Goal: Complete application form: Complete application form

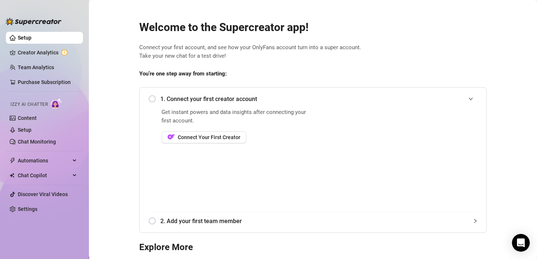
click at [149, 97] on div "1. Connect your first creator account" at bounding box center [313, 99] width 329 height 18
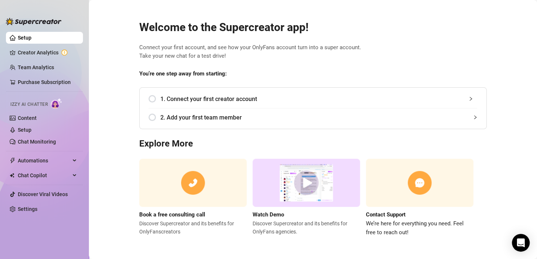
click at [155, 100] on div "1. Connect your first creator account" at bounding box center [313, 99] width 329 height 18
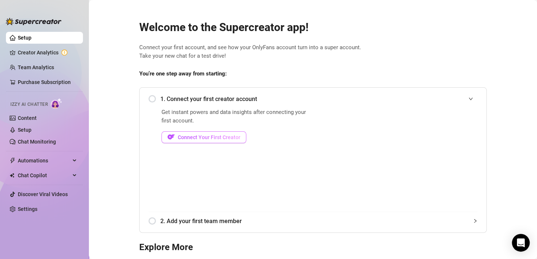
click at [201, 137] on span "Connect Your First Creator" at bounding box center [209, 138] width 63 height 6
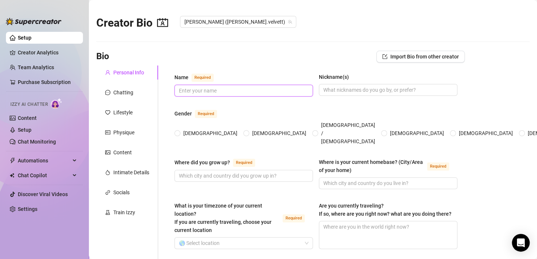
click at [208, 90] on input "Name Required" at bounding box center [243, 91] width 128 height 8
type input "[PERSON_NAME]"
click at [341, 84] on span at bounding box center [388, 90] width 139 height 12
type input "[PERSON_NAME]"
click at [193, 129] on span "[DEMOGRAPHIC_DATA]" at bounding box center [210, 133] width 60 height 8
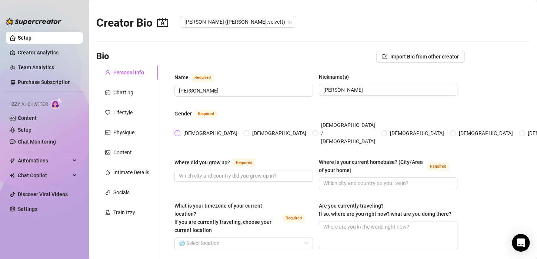
click at [179, 132] on input "[DEMOGRAPHIC_DATA]" at bounding box center [177, 134] width 3 height 5
radio input "true"
click at [221, 172] on input "Where did you grow up? Required" at bounding box center [243, 176] width 128 height 8
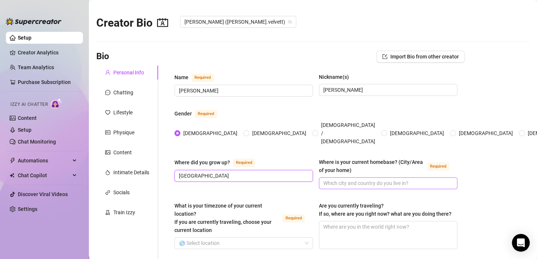
type input "[GEOGRAPHIC_DATA]"
click at [360, 179] on input "Where is your current homebase? (City/Area of your home) Required" at bounding box center [388, 183] width 128 height 8
type input "[GEOGRAPHIC_DATA]"
click at [209, 238] on input "What is your timezone of your current location? If you are currently traveling,…" at bounding box center [240, 243] width 123 height 11
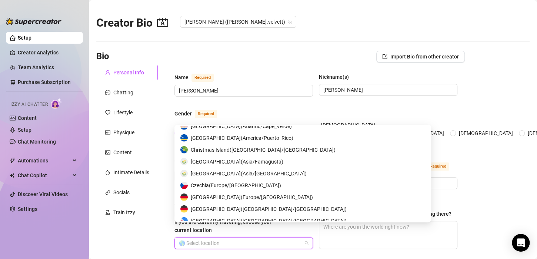
scroll to position [1053, 0]
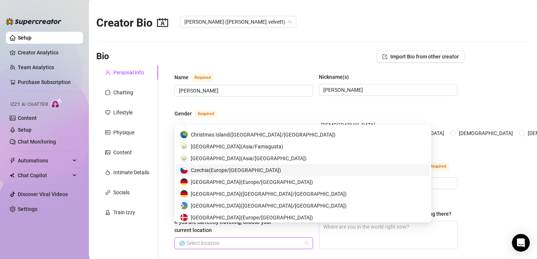
click at [215, 168] on span "[GEOGRAPHIC_DATA] ( [GEOGRAPHIC_DATA]/[GEOGRAPHIC_DATA] )" at bounding box center [236, 170] width 90 height 8
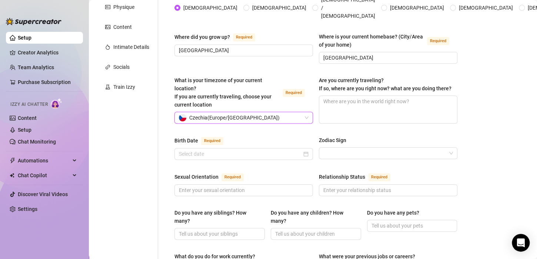
scroll to position [126, 0]
click at [221, 149] on input "Birth Date Required" at bounding box center [240, 153] width 123 height 8
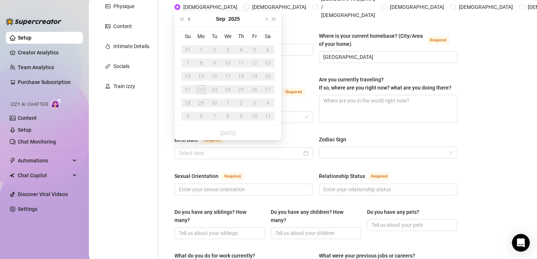
click at [188, 20] on button "Previous month (PageUp)" at bounding box center [190, 18] width 8 height 15
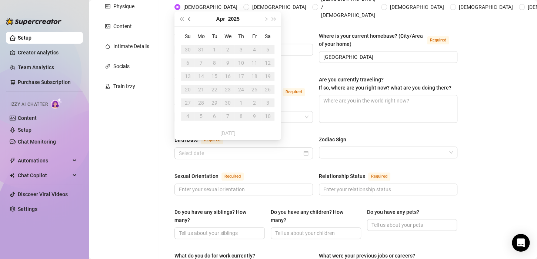
click at [188, 20] on button "Previous month (PageUp)" at bounding box center [190, 18] width 8 height 15
click at [233, 16] on button "2025" at bounding box center [233, 18] width 11 height 15
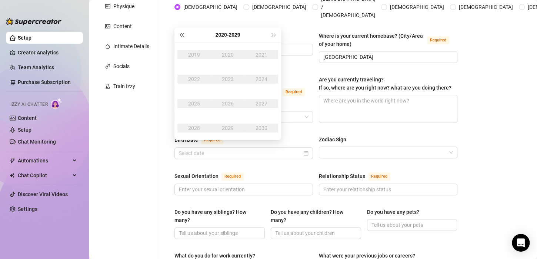
click at [180, 35] on span "Last year (Control + left)" at bounding box center [182, 35] width 4 height 4
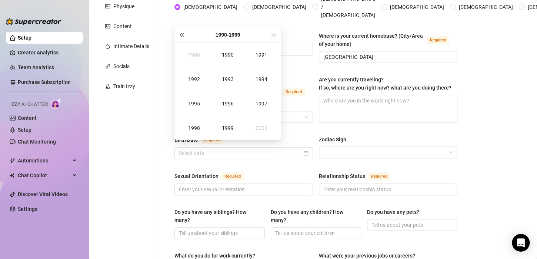
click at [180, 35] on span "Last year (Control + left)" at bounding box center [182, 35] width 4 height 4
click at [275, 34] on span "Next year (Control + right)" at bounding box center [274, 35] width 4 height 4
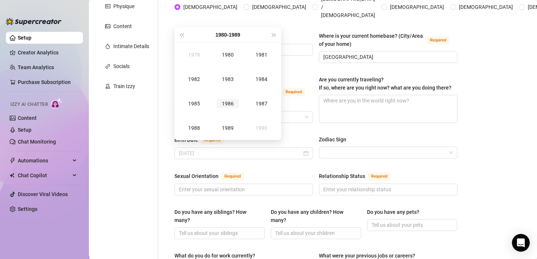
click at [229, 102] on div "1986" at bounding box center [228, 103] width 22 height 9
click at [226, 54] on div "Feb" at bounding box center [228, 54] width 22 height 9
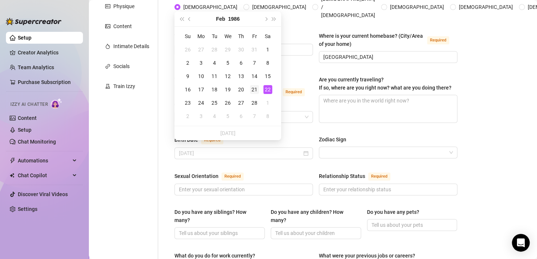
type input "[DATE]"
click at [252, 87] on div "21" at bounding box center [254, 89] width 9 height 9
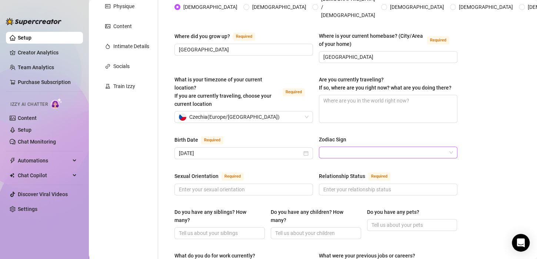
click at [332, 148] on input "Zodiac Sign" at bounding box center [385, 152] width 123 height 11
click at [352, 147] on input "Zodiac Sign" at bounding box center [385, 152] width 123 height 11
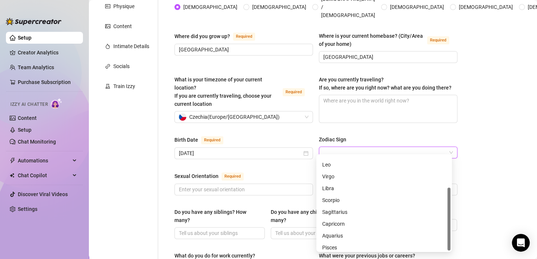
scroll to position [47, 0]
drag, startPoint x: 449, startPoint y: 183, endPoint x: 455, endPoint y: 221, distance: 39.0
click at [455, 221] on body "Setup Creator Analytics Team Analytics Purchase Subscription Izzy AI Chatter Co…" at bounding box center [268, 129] width 537 height 259
click at [336, 244] on div "Pisces" at bounding box center [384, 245] width 124 height 8
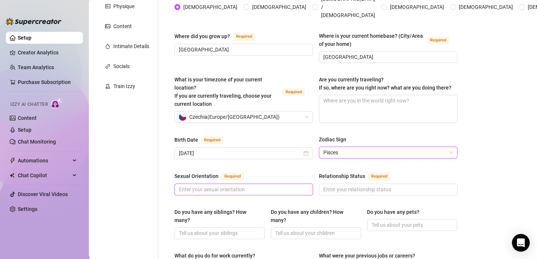
click at [221, 186] on input "Sexual Orientation Required" at bounding box center [243, 190] width 128 height 8
type input "straight"
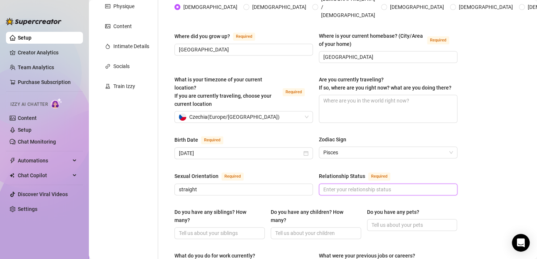
click at [339, 186] on input "Relationship Status Required" at bounding box center [388, 190] width 128 height 8
type input "married"
